Goal: Task Accomplishment & Management: Manage account settings

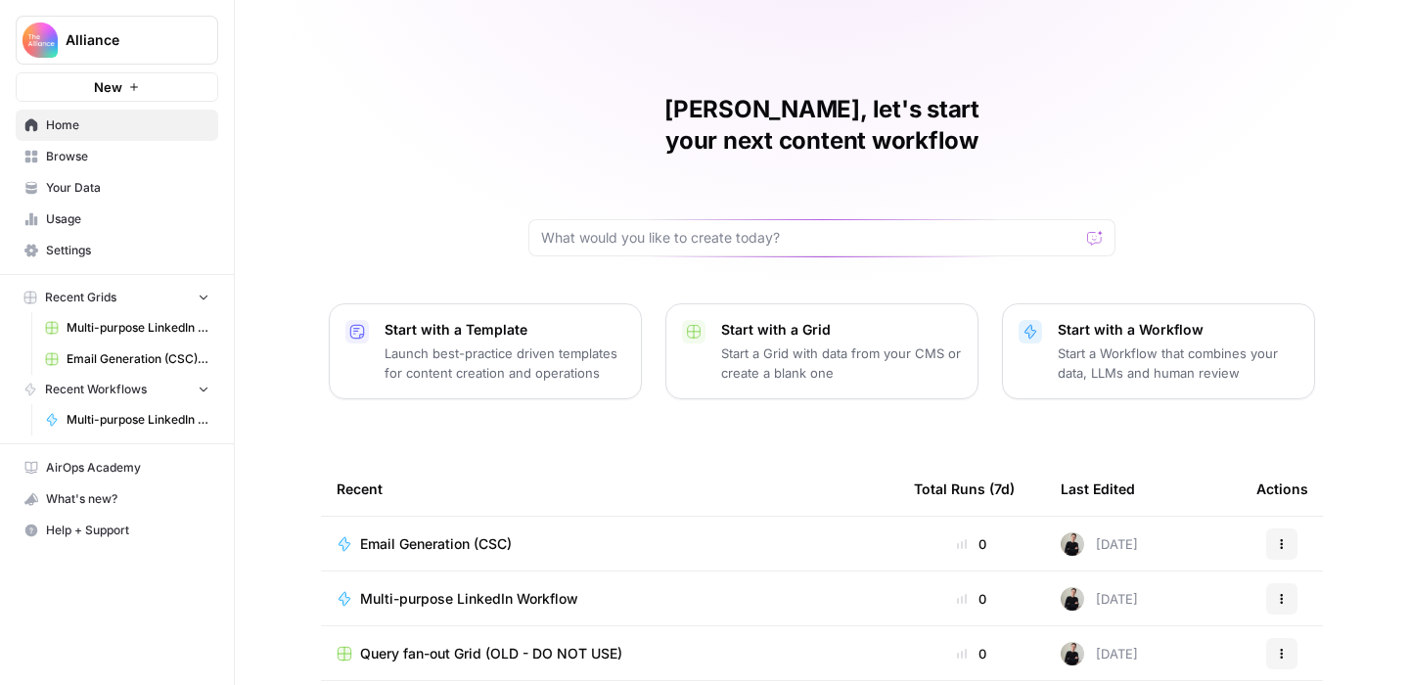
click at [82, 256] on span "Settings" at bounding box center [127, 251] width 163 height 18
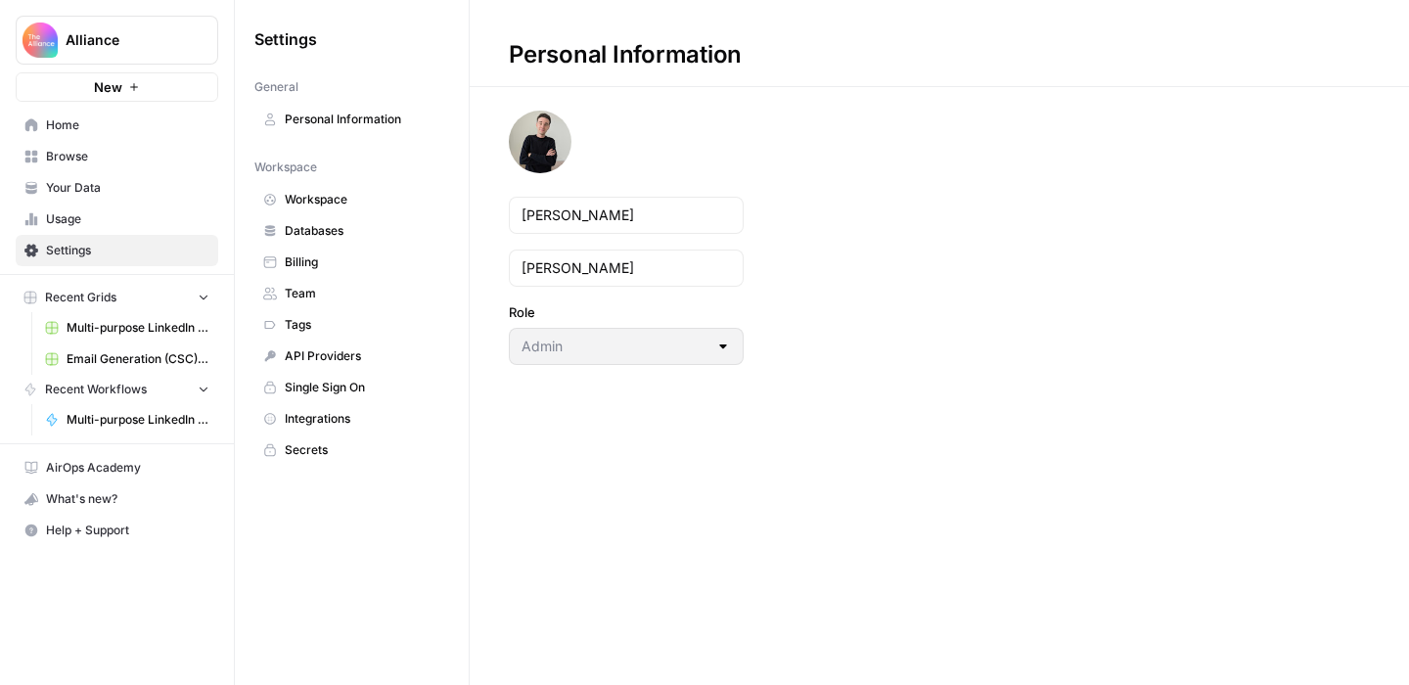
click at [306, 293] on span "Team" at bounding box center [363, 294] width 156 height 18
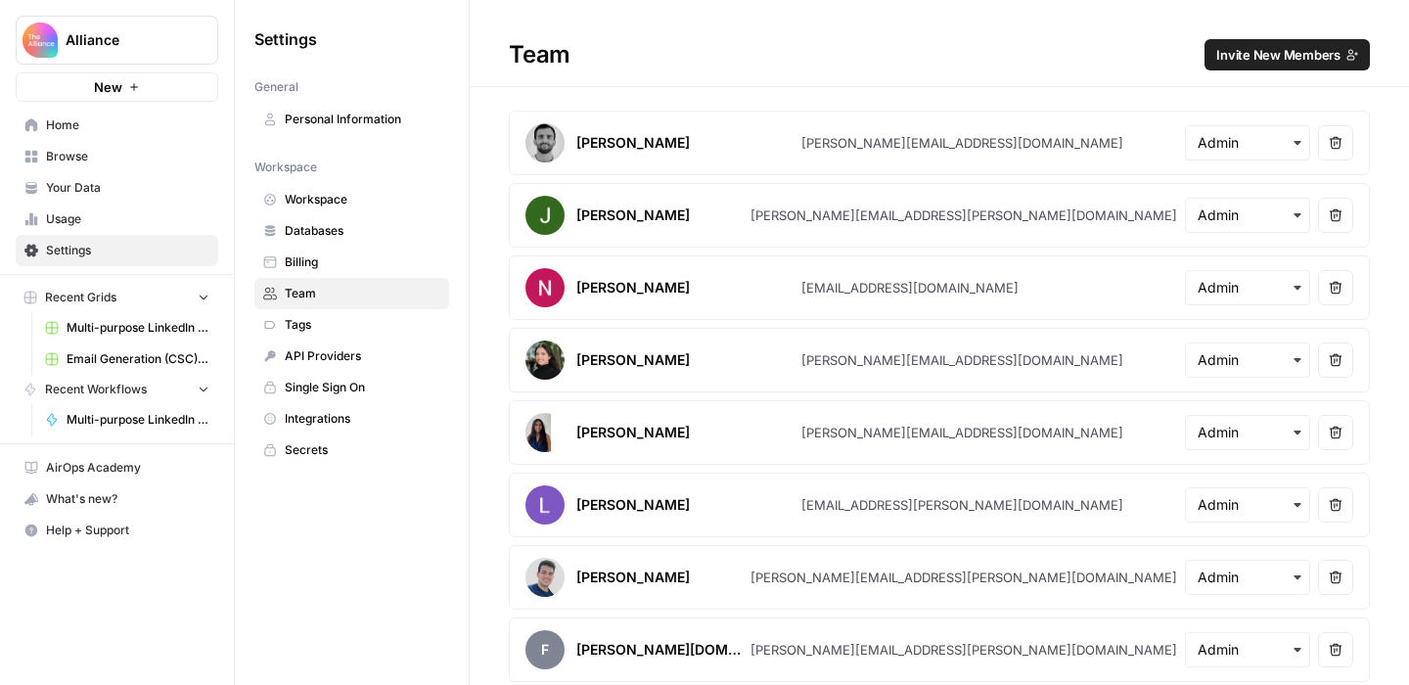
click at [1249, 54] on span "Invite New Members" at bounding box center [1278, 55] width 124 height 20
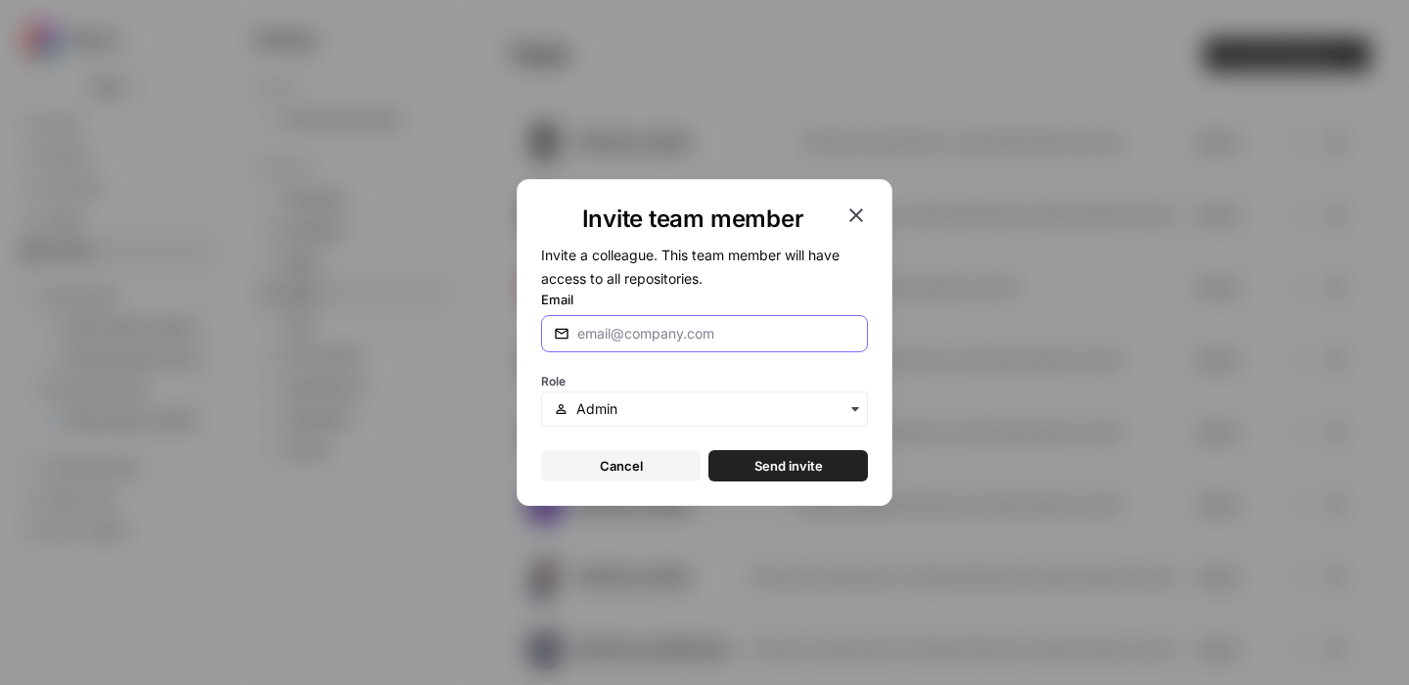
click at [694, 336] on input "Email" at bounding box center [716, 334] width 278 height 20
paste input "[PERSON_NAME][EMAIL_ADDRESS][DOMAIN_NAME]"
type input "[PERSON_NAME][EMAIL_ADDRESS][DOMAIN_NAME]"
click at [684, 413] on input "text" at bounding box center [715, 409] width 279 height 20
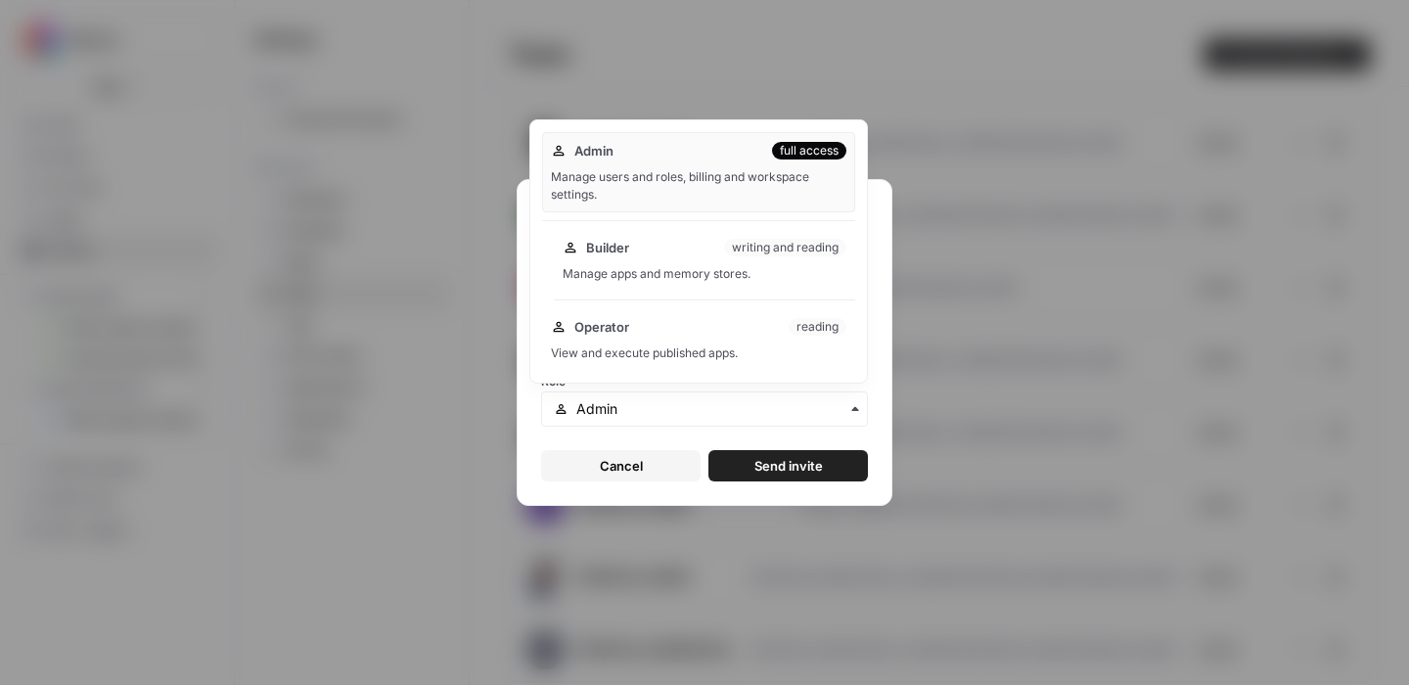
click at [682, 262] on div "Builder writing and reading Manage apps and memory stores." at bounding box center [704, 260] width 301 height 63
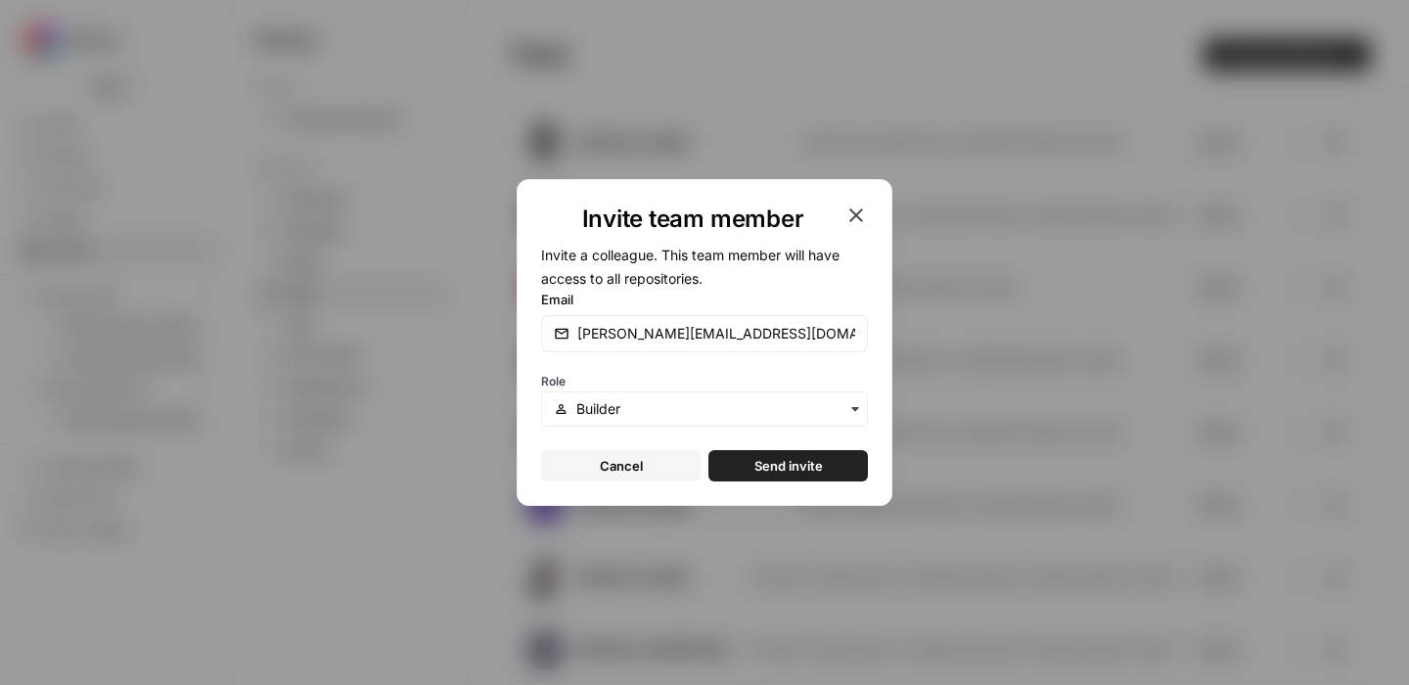
click at [786, 470] on span "Send invite" at bounding box center [788, 466] width 69 height 20
